Goal: Information Seeking & Learning: Learn about a topic

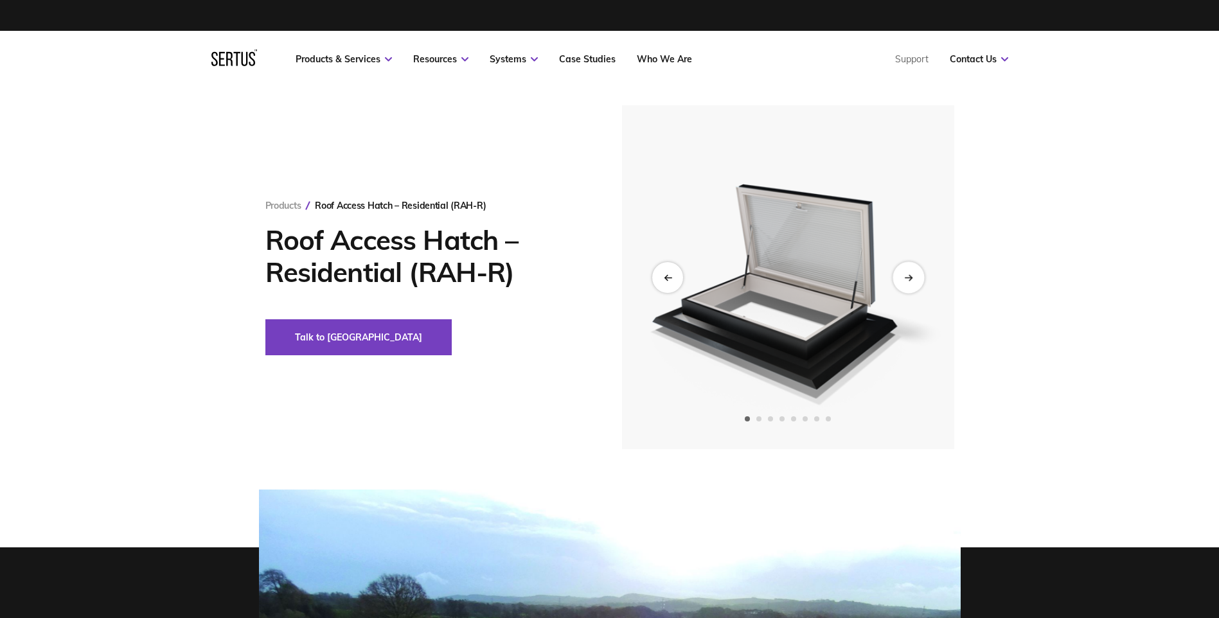
click at [912, 276] on icon "Next slide" at bounding box center [908, 277] width 8 height 7
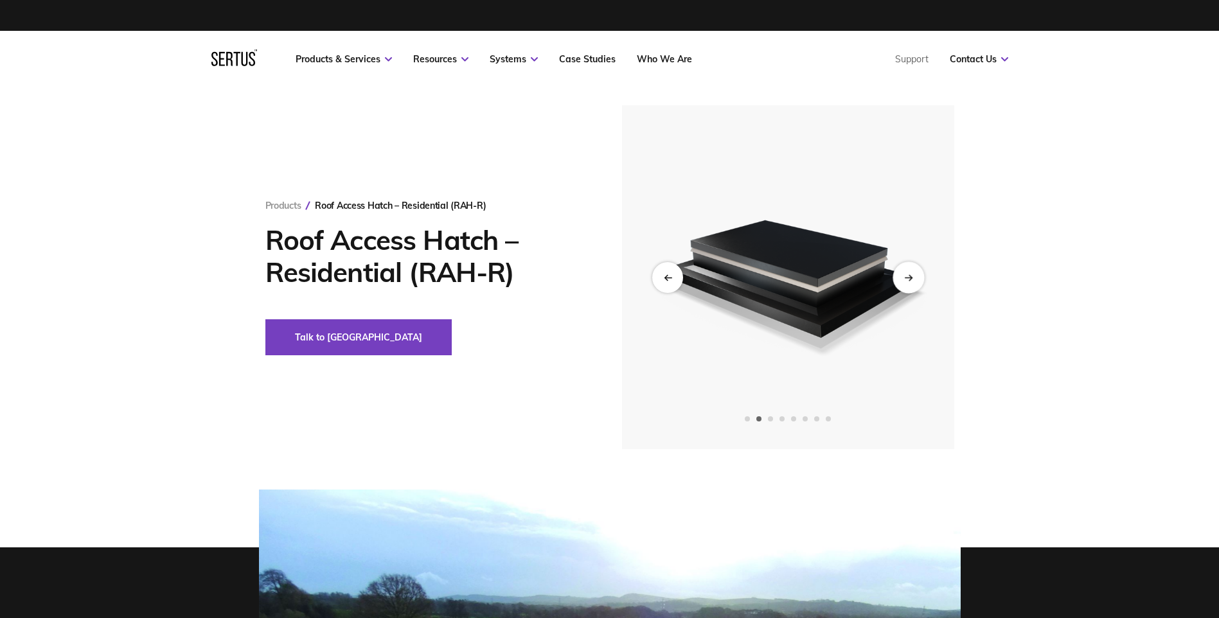
click at [909, 278] on icon "Next slide" at bounding box center [907, 278] width 7 height 0
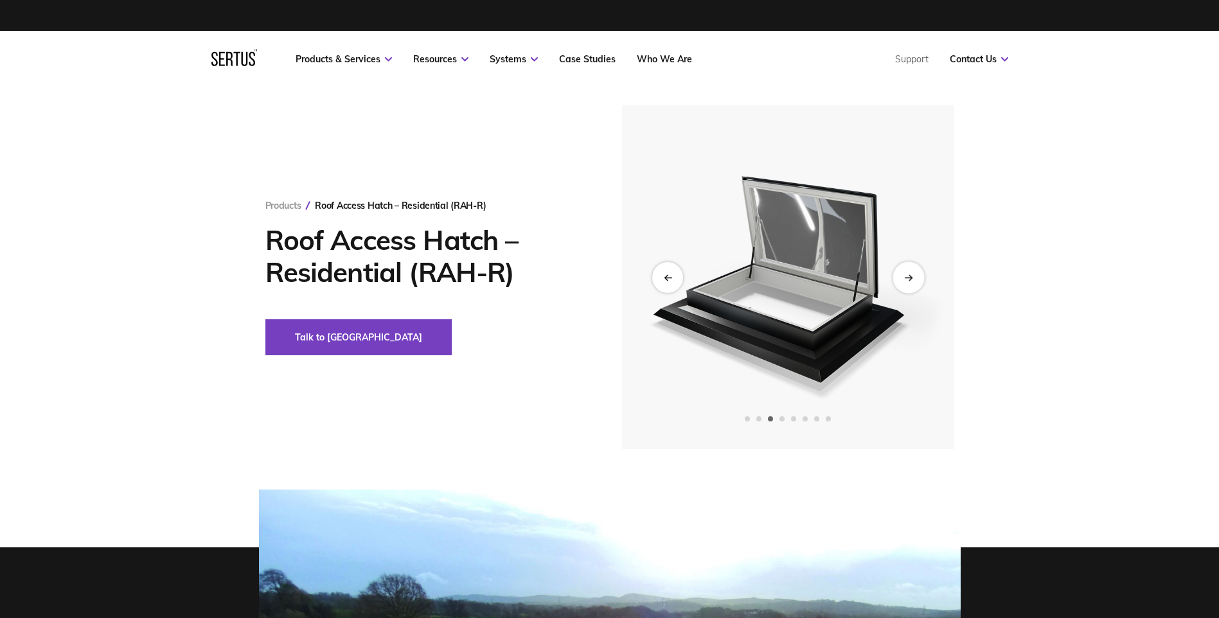
click at [909, 278] on icon "Next slide" at bounding box center [907, 278] width 7 height 0
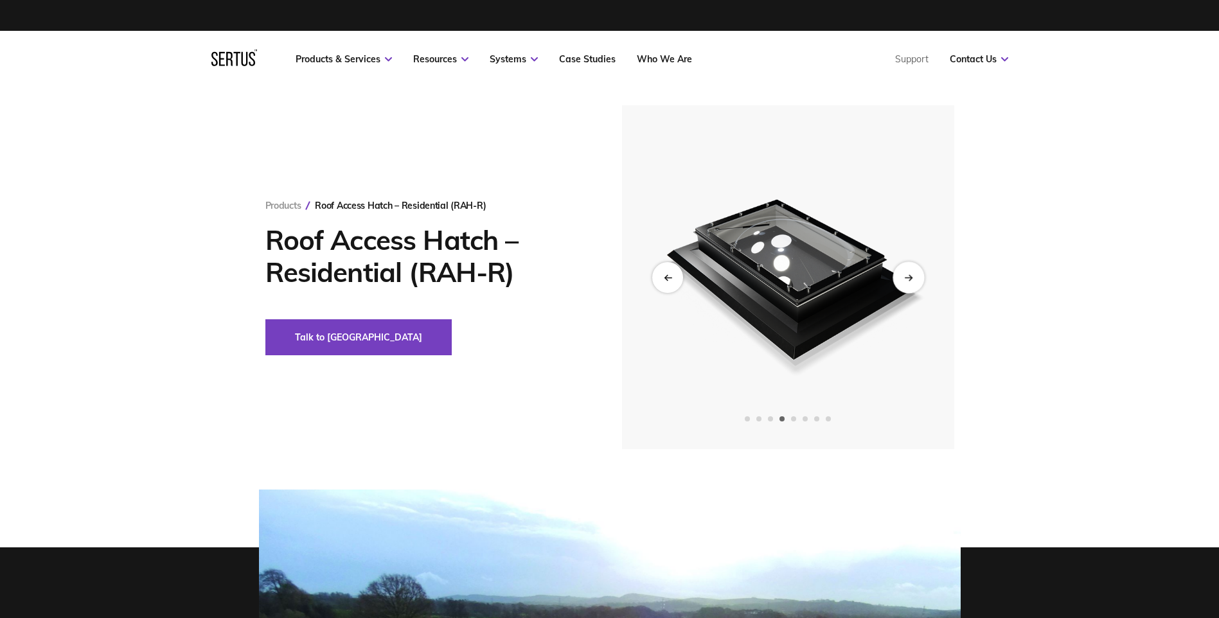
click at [908, 278] on icon "Next slide" at bounding box center [907, 278] width 7 height 0
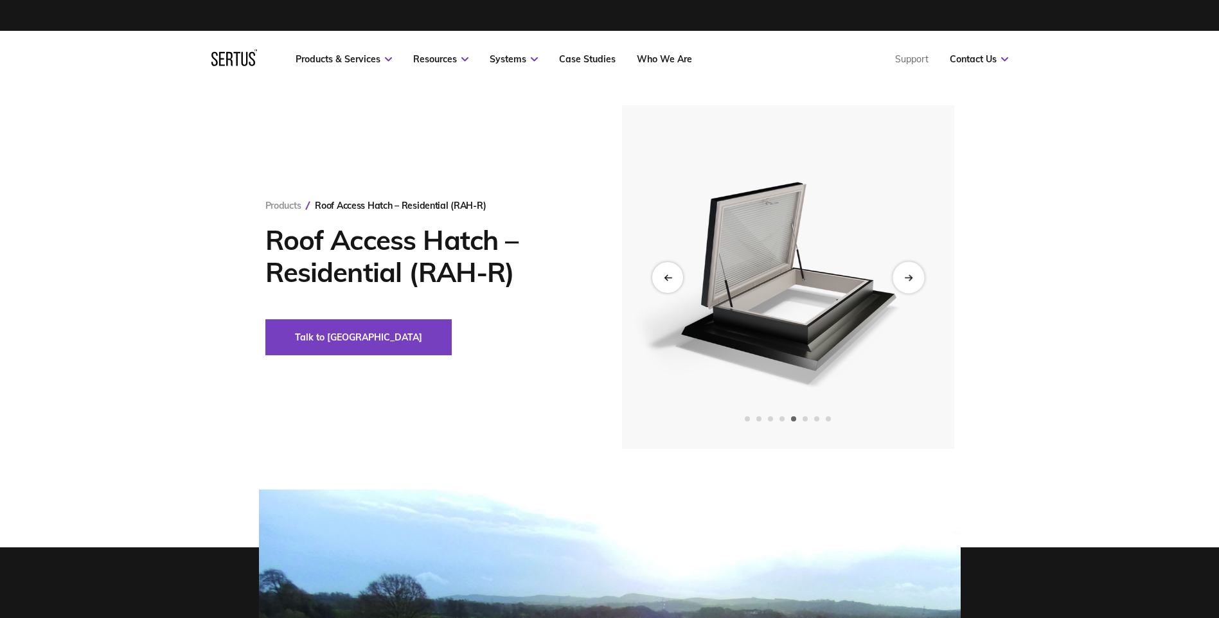
click at [908, 278] on icon "Next slide" at bounding box center [907, 278] width 7 height 0
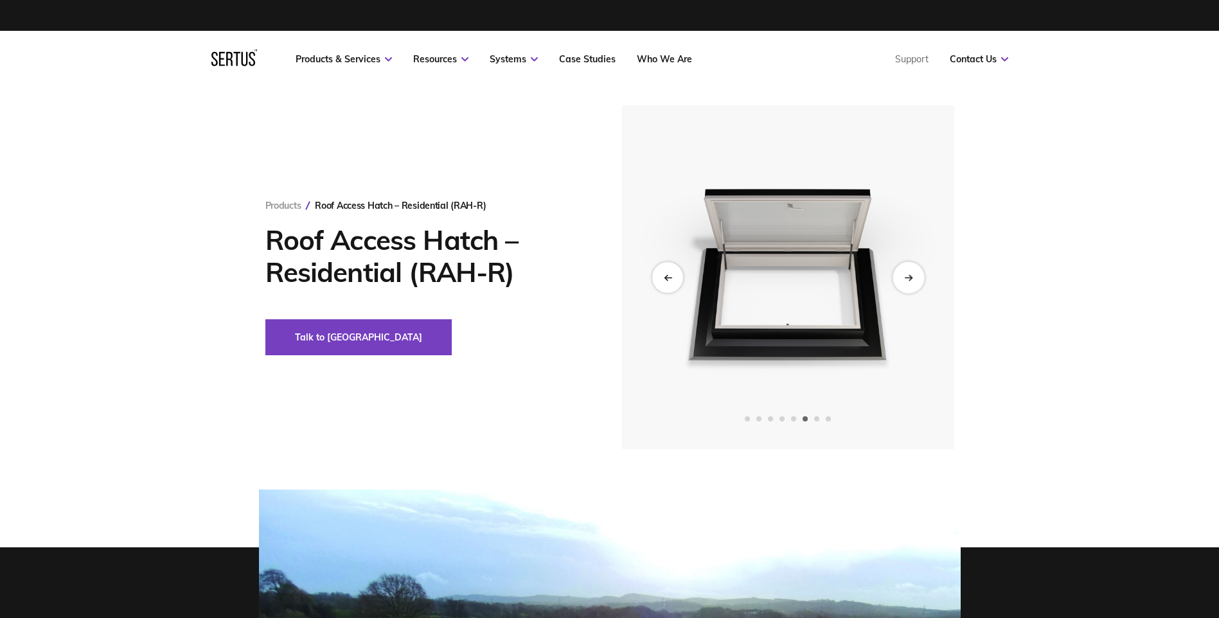
click at [908, 278] on icon "Next slide" at bounding box center [907, 278] width 7 height 0
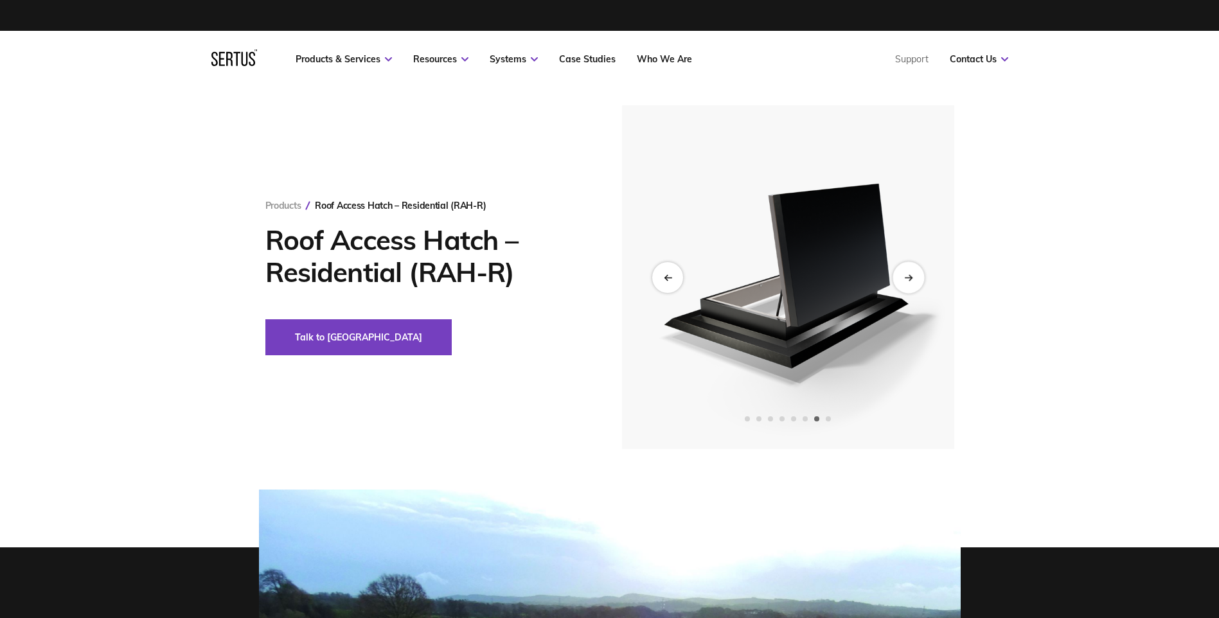
click at [908, 278] on icon "Next slide" at bounding box center [907, 278] width 7 height 0
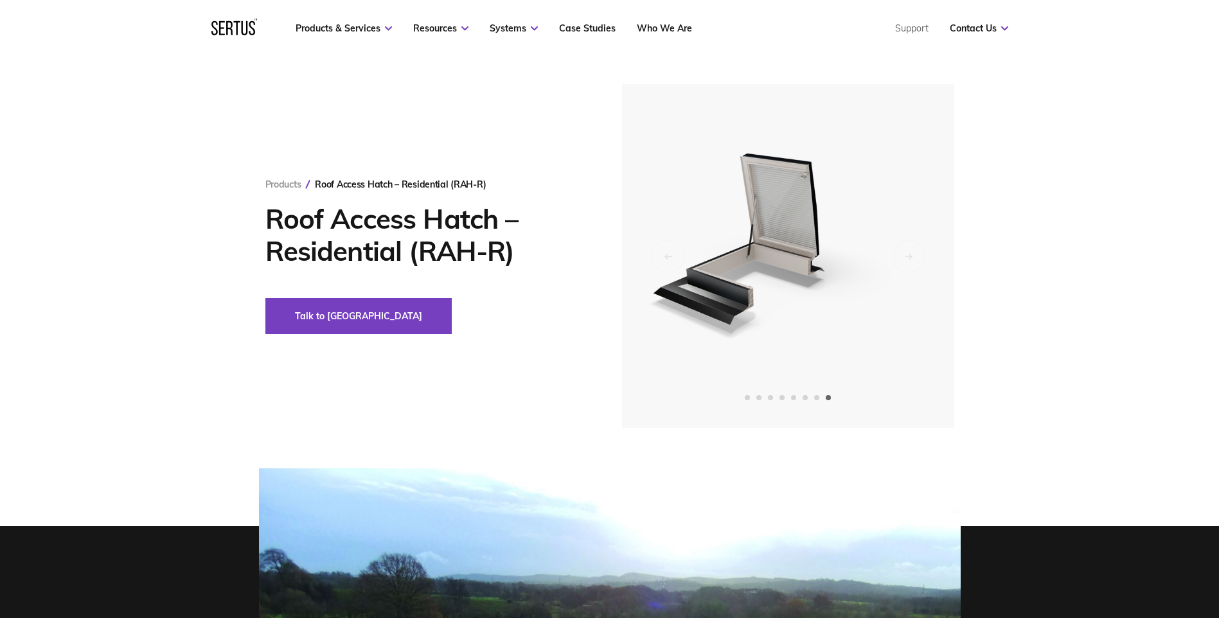
scroll to position [321, 0]
